Goal: Find contact information: Find contact information

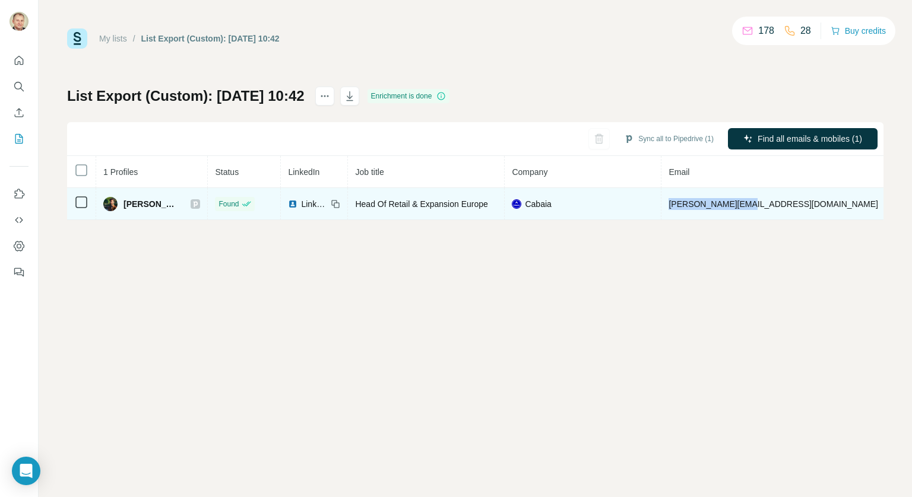
drag, startPoint x: 665, startPoint y: 204, endPoint x: 741, endPoint y: 212, distance: 76.5
click at [741, 209] on td "[PERSON_NAME][EMAIL_ADDRESS][DOMAIN_NAME]" at bounding box center [773, 204] width 224 height 32
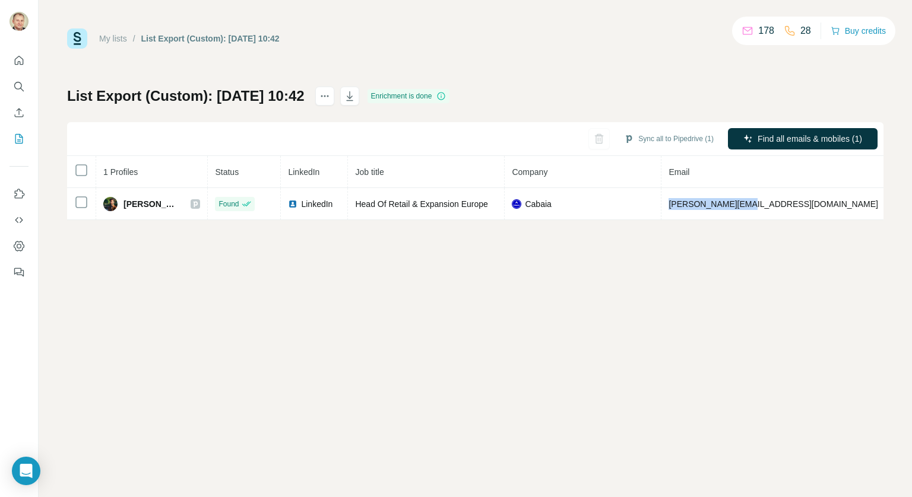
copy span "[PERSON_NAME][EMAIL_ADDRESS][DOMAIN_NAME]"
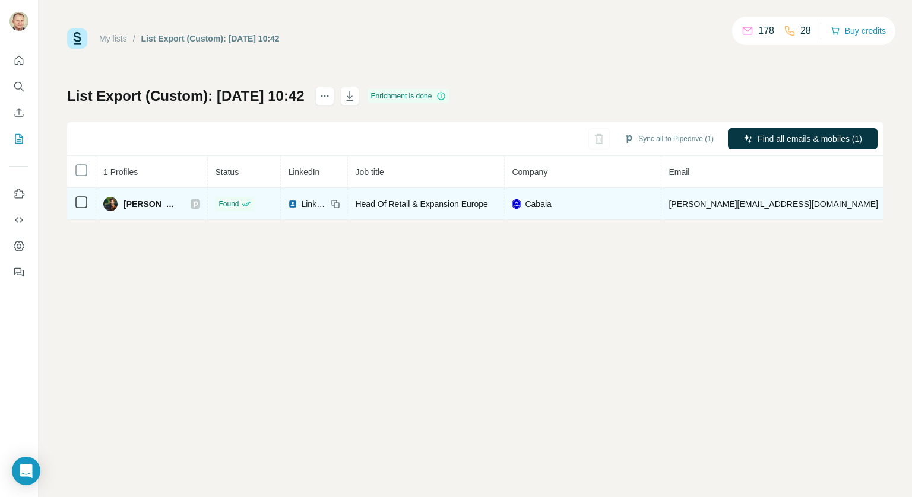
click at [893, 201] on span "[PHONE_NUMBER]" at bounding box center [930, 203] width 75 height 9
